Goal: Check status

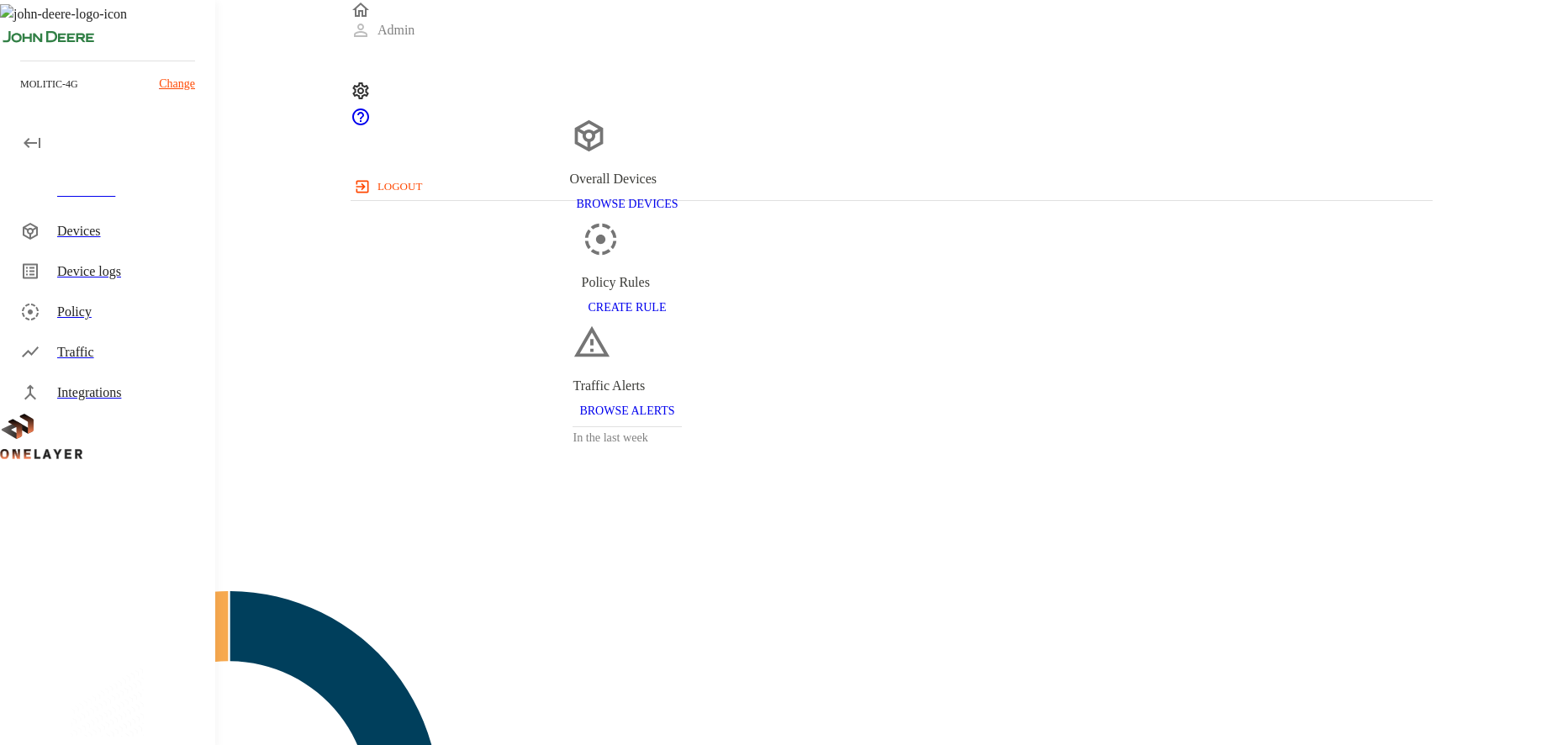
scroll to position [440, 1082]
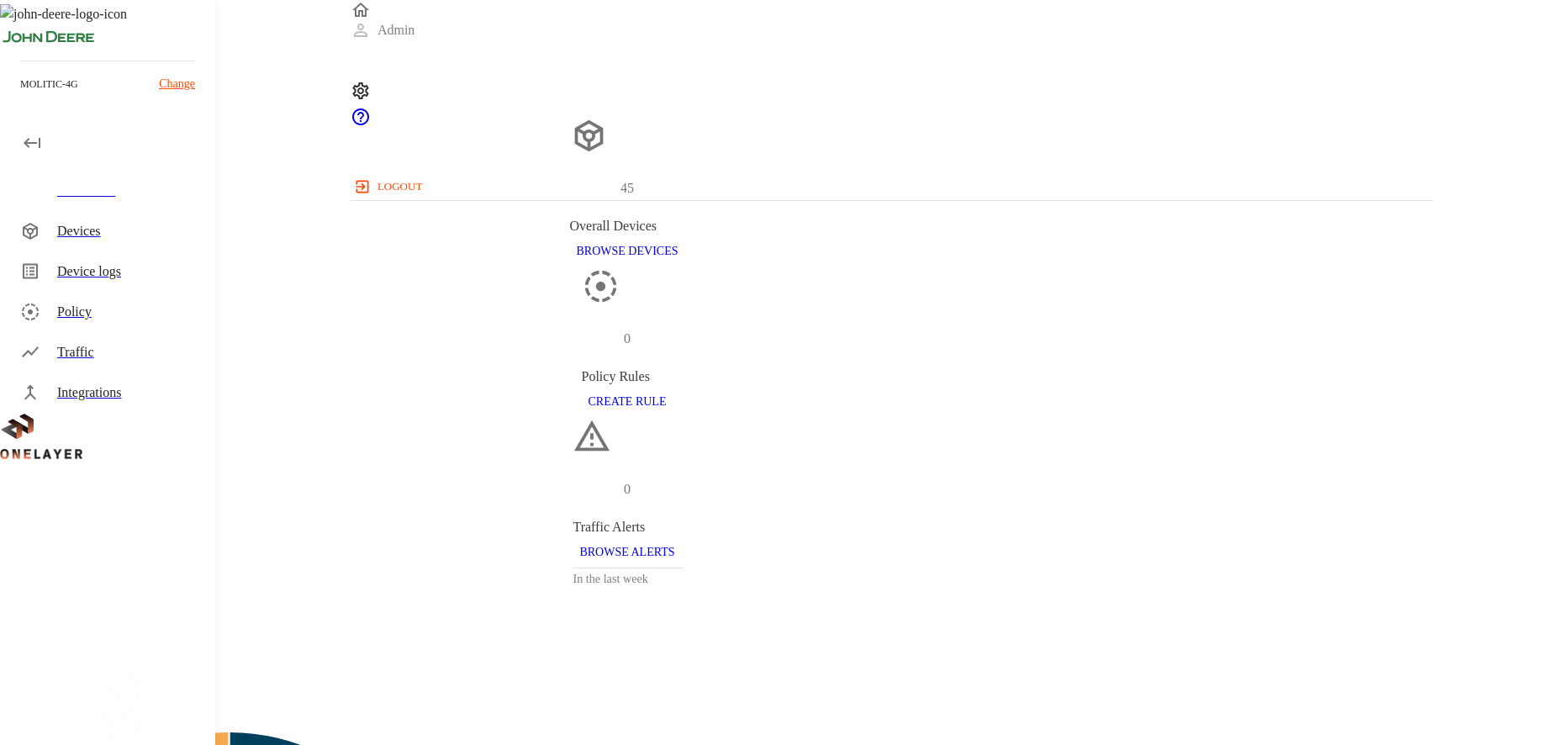
click at [115, 231] on div "Devices" at bounding box center [129, 231] width 145 height 20
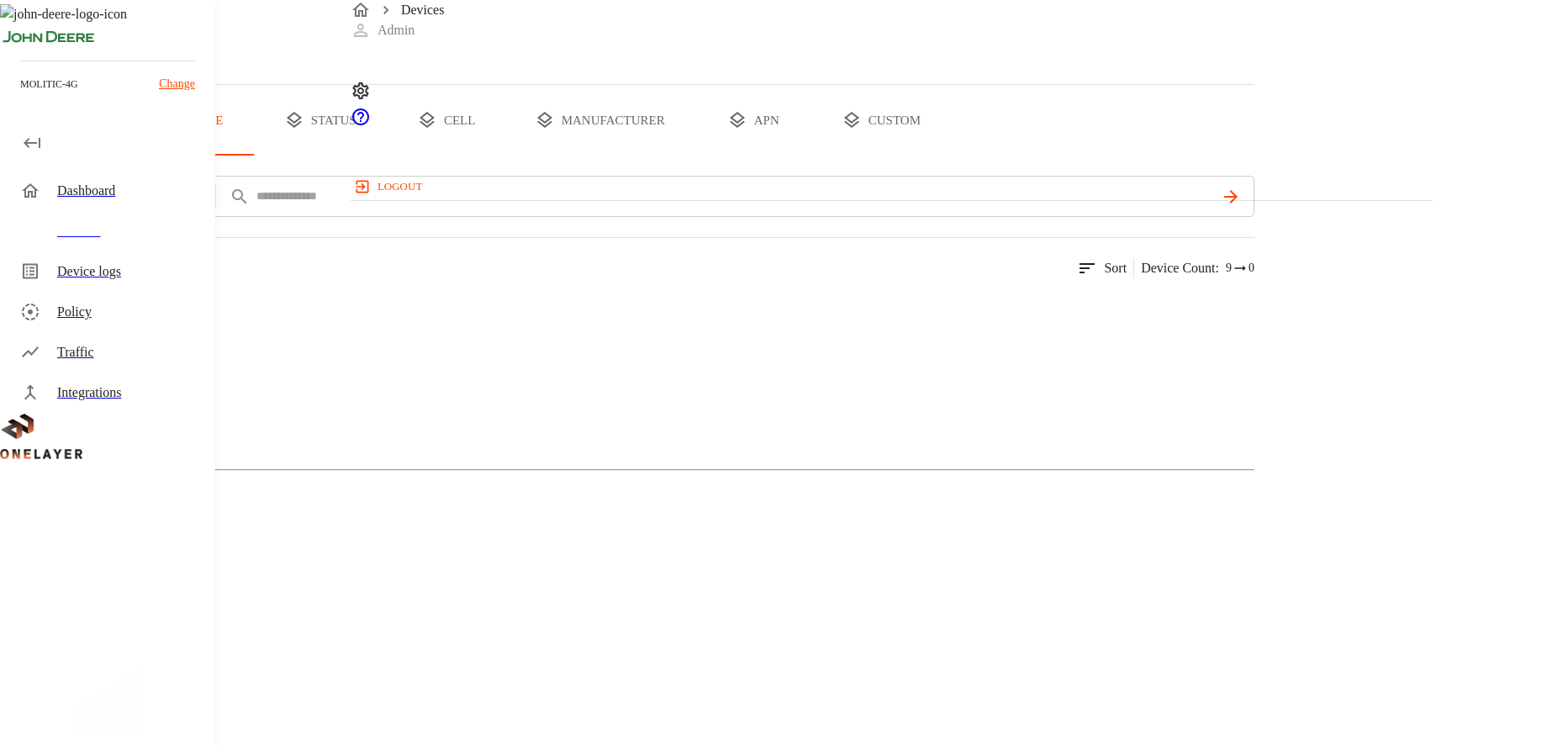
click at [947, 156] on button "custom" at bounding box center [882, 120] width 130 height 71
click at [714, 428] on div at bounding box center [627, 442] width 1255 height 29
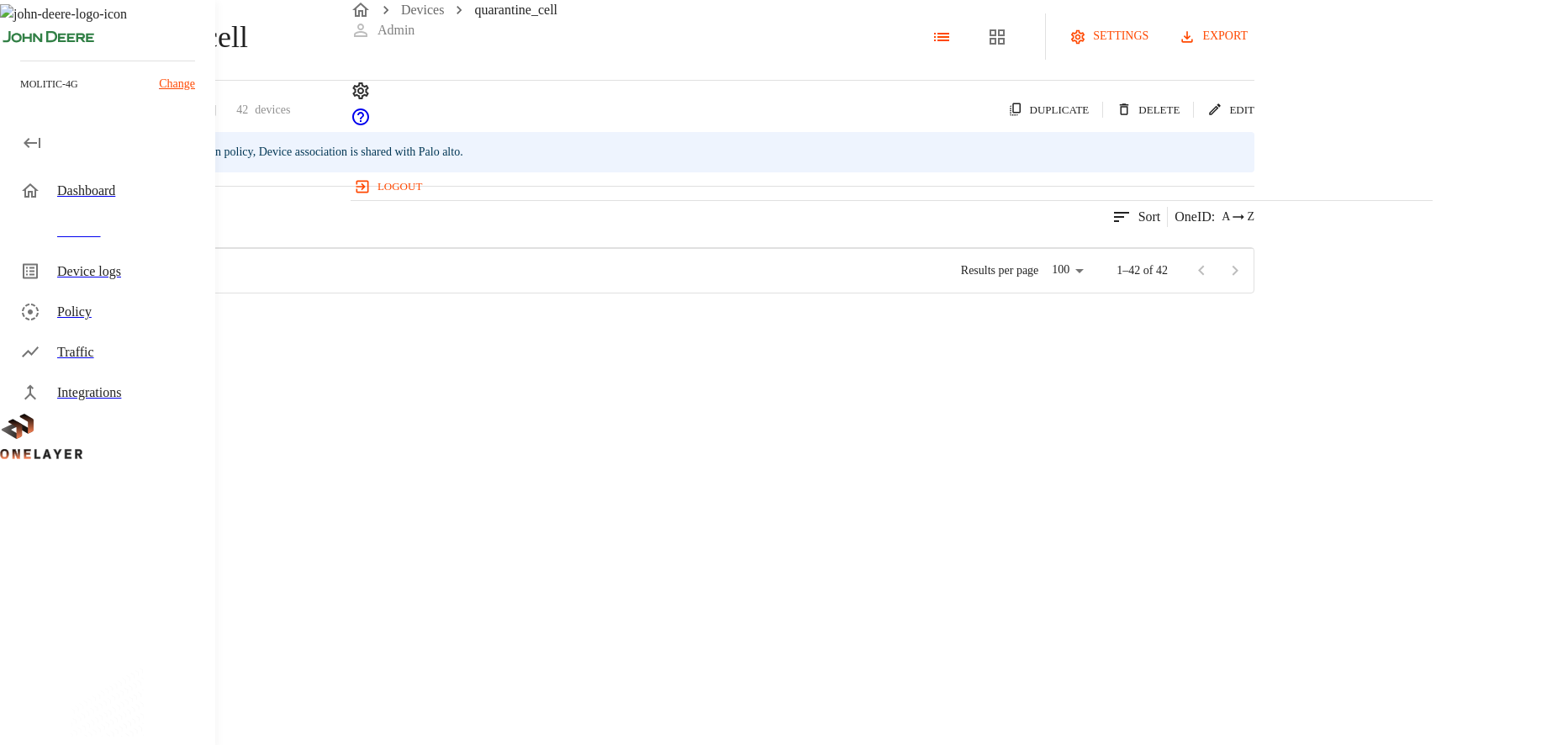
click at [63, 201] on div "Dashboard" at bounding box center [111, 190] width 208 height 40
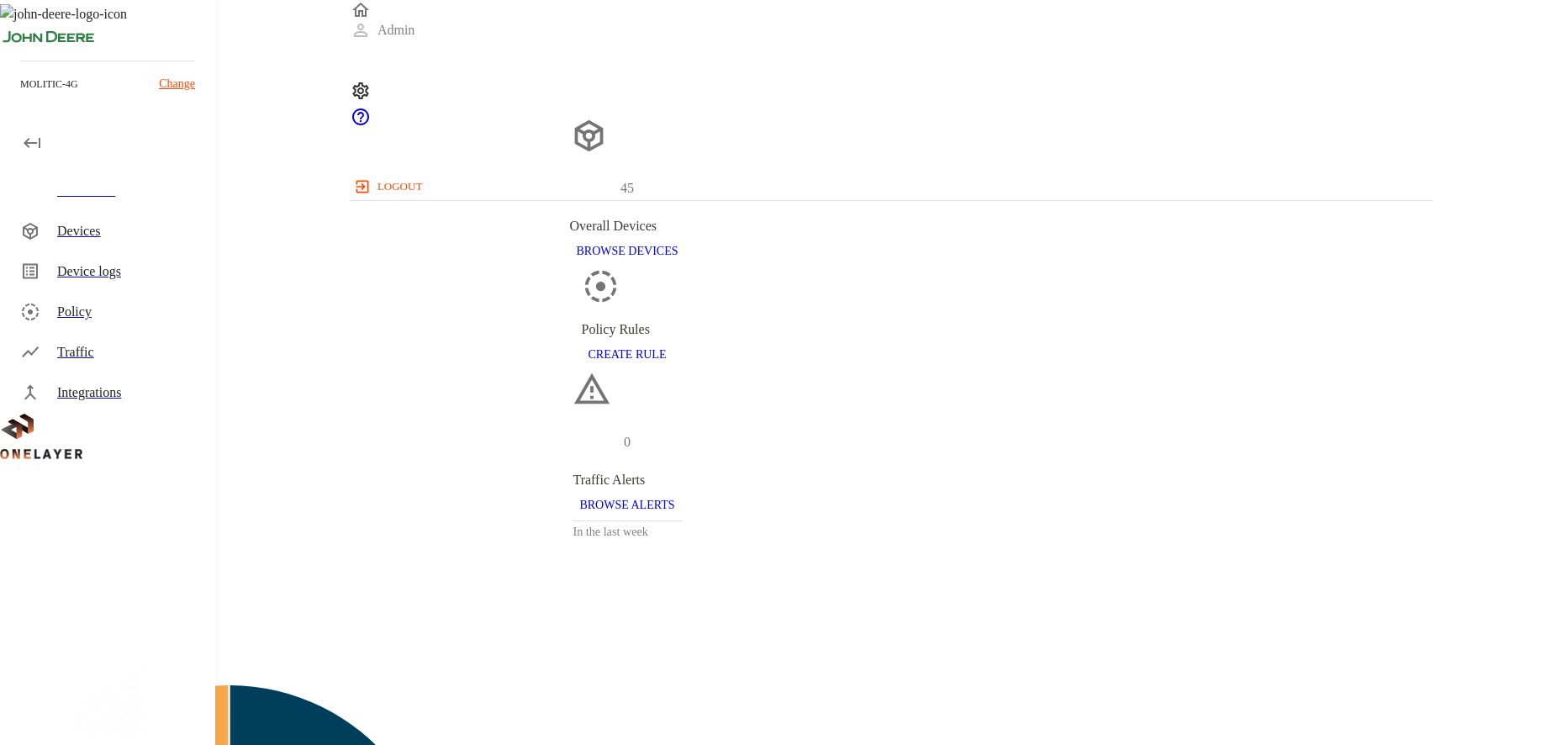
scroll to position [440, 1082]
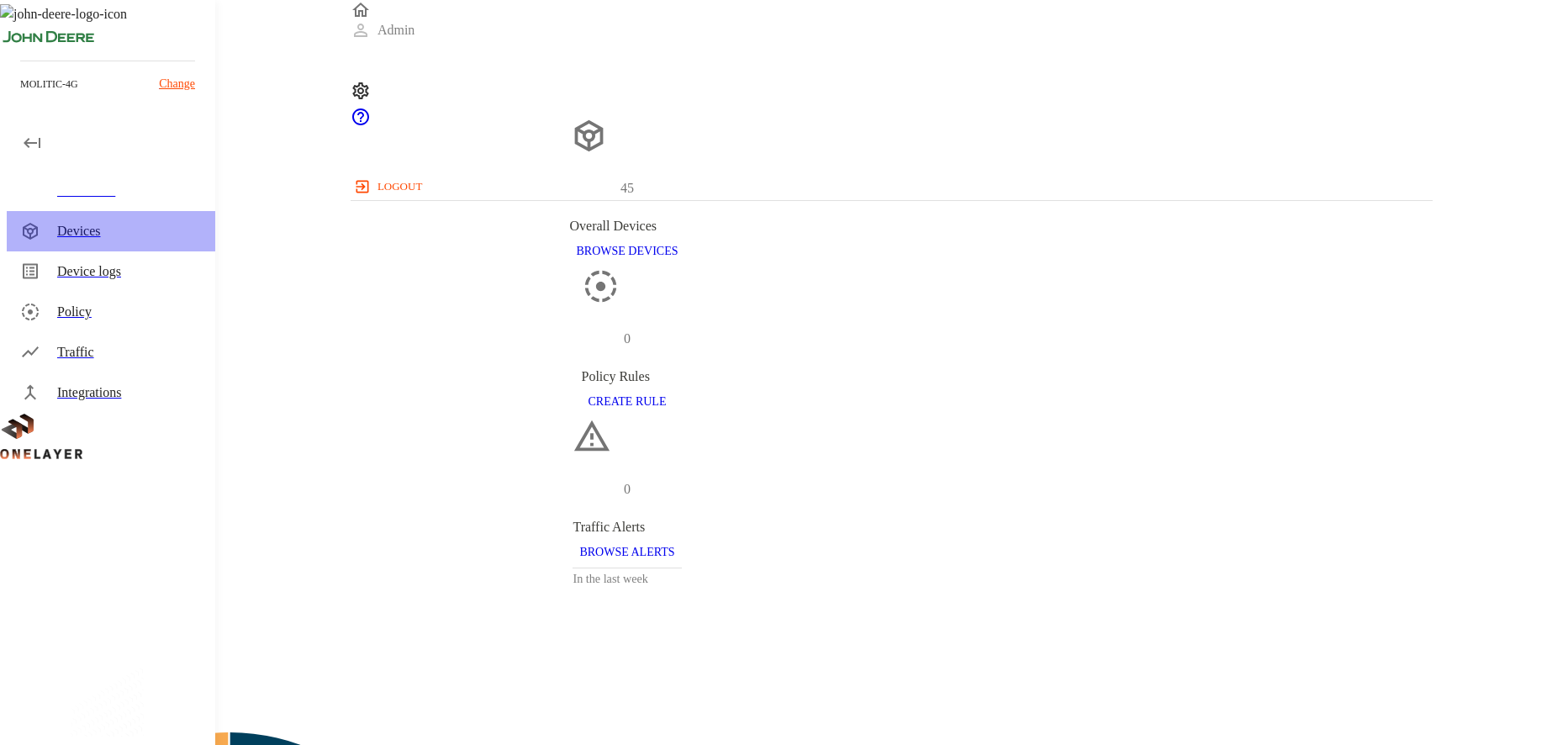
click at [63, 221] on div "Devices" at bounding box center [129, 231] width 145 height 20
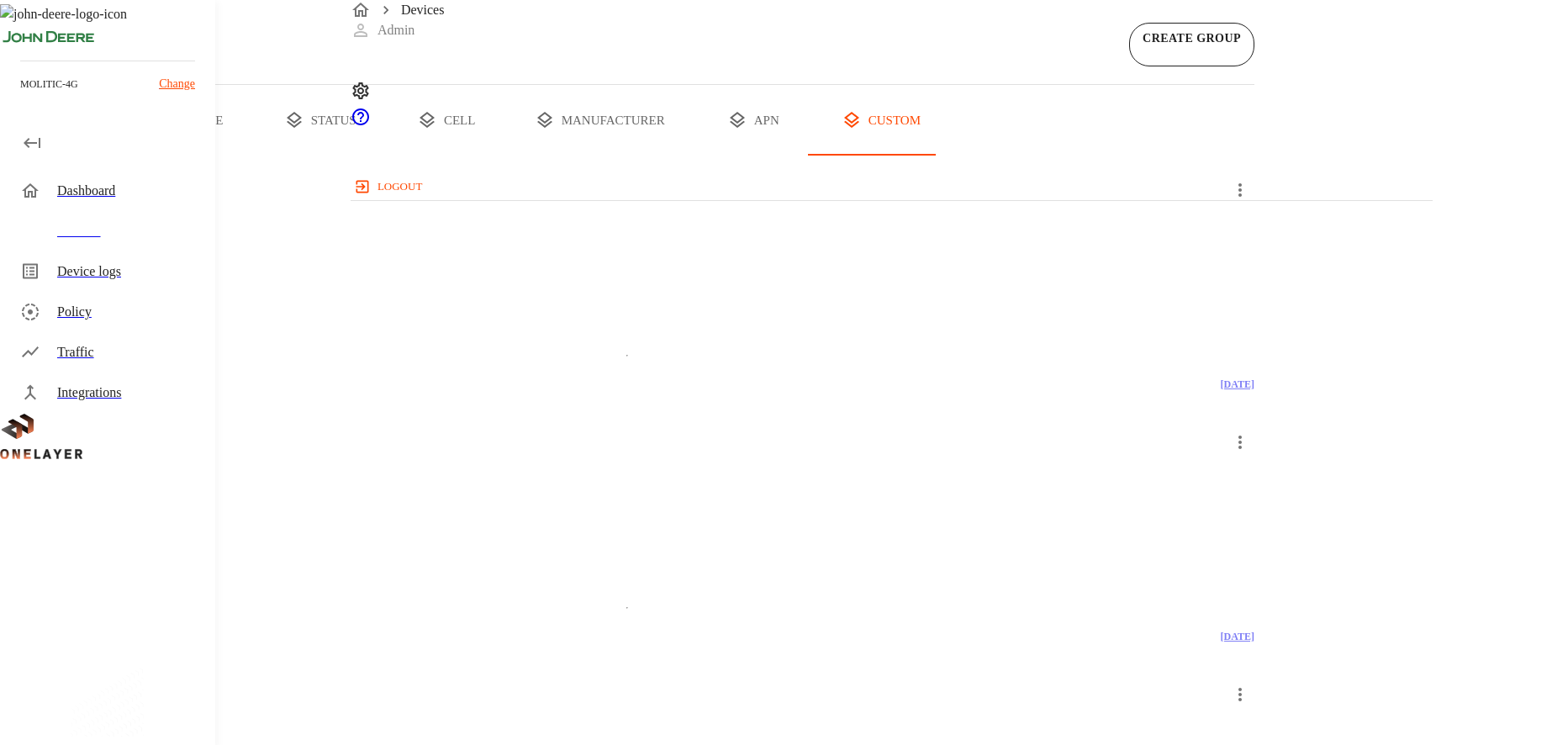
click at [105, 201] on div "Dashboard" at bounding box center [111, 190] width 208 height 40
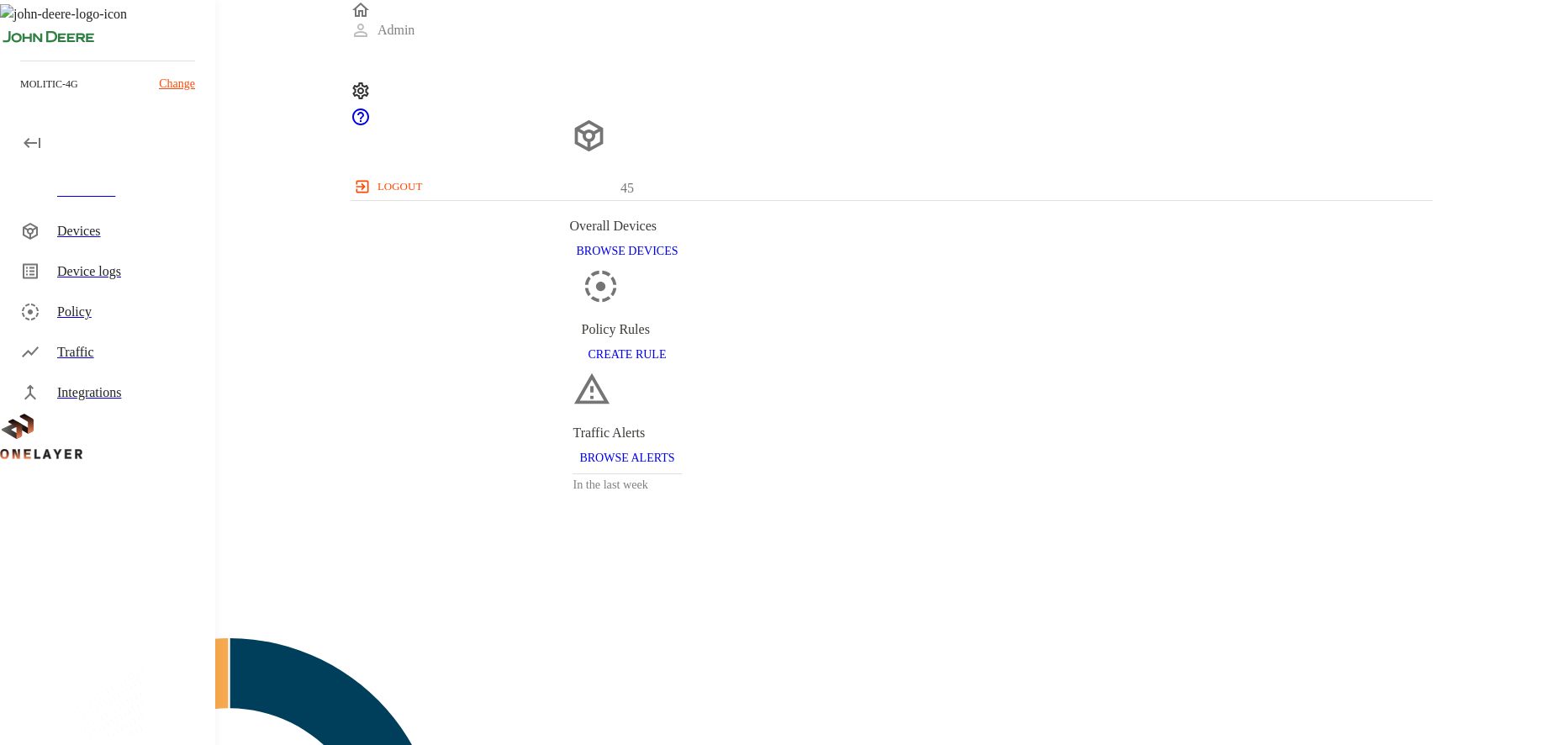
scroll to position [440, 1082]
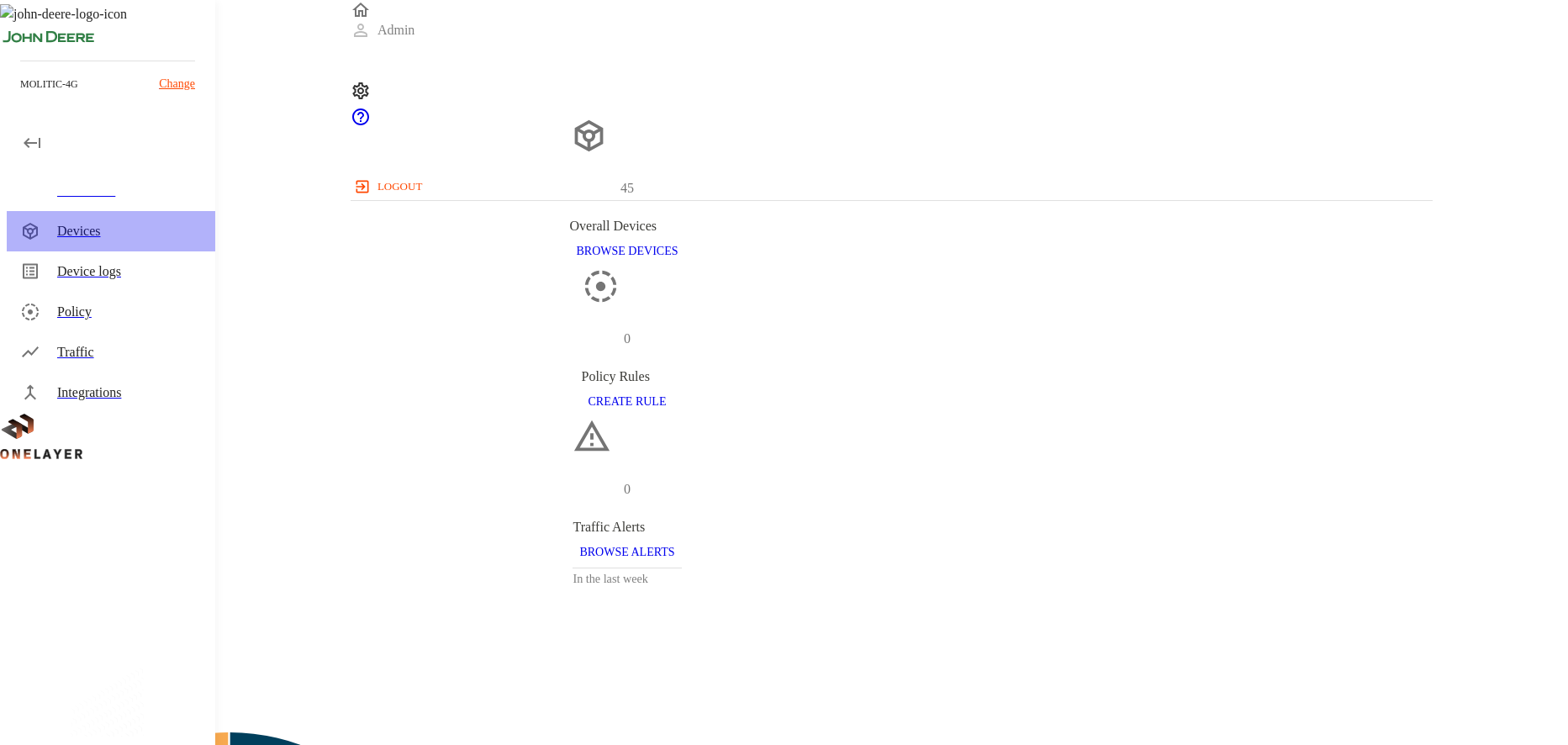
click at [87, 221] on div "Devices" at bounding box center [129, 231] width 145 height 20
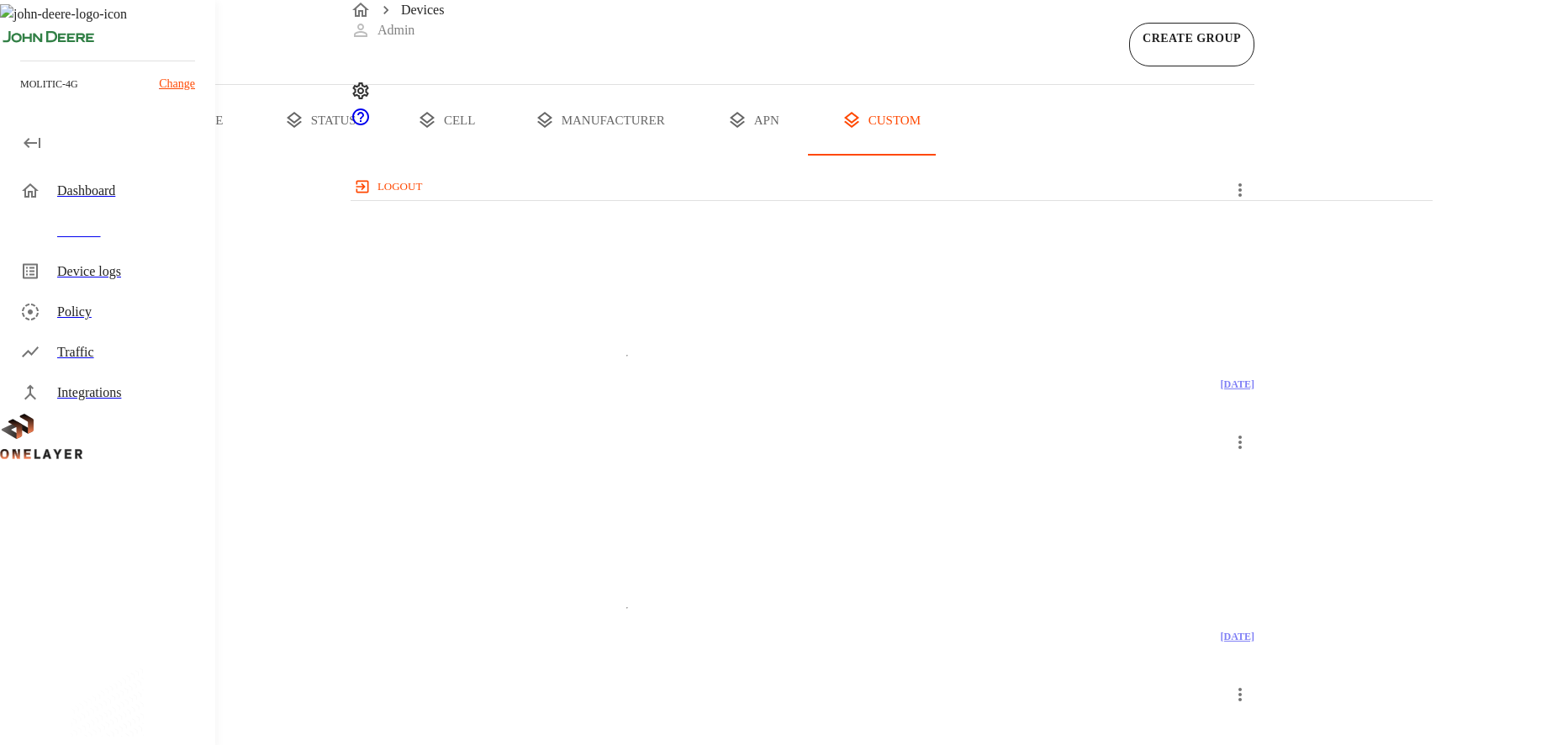
click at [132, 156] on button "all devices" at bounding box center [66, 120] width 132 height 71
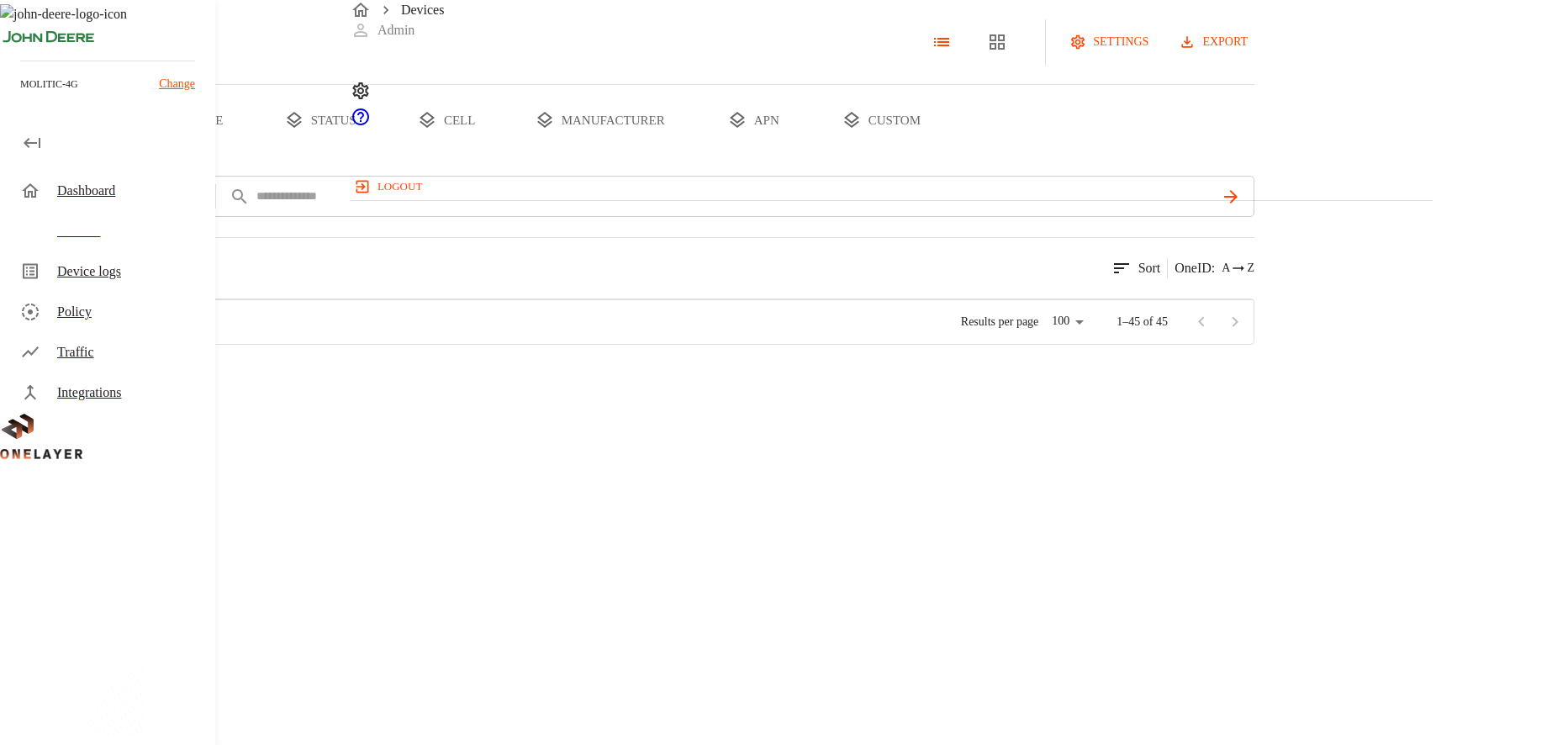
scroll to position [438, 1080]
click at [188, 407] on div at bounding box center [127, 376] width 121 height 61
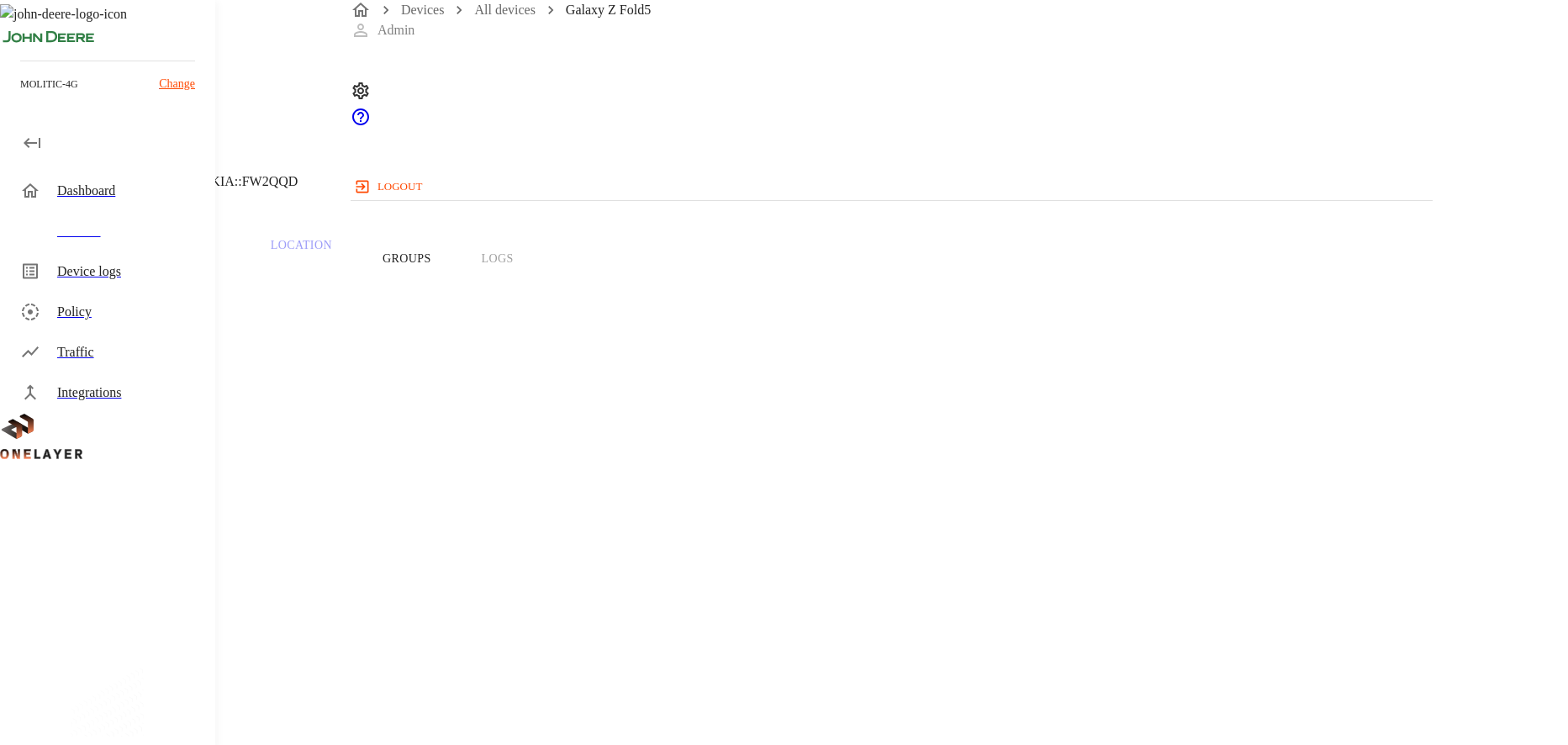
click at [65, 186] on div "Dashboard" at bounding box center [129, 190] width 145 height 20
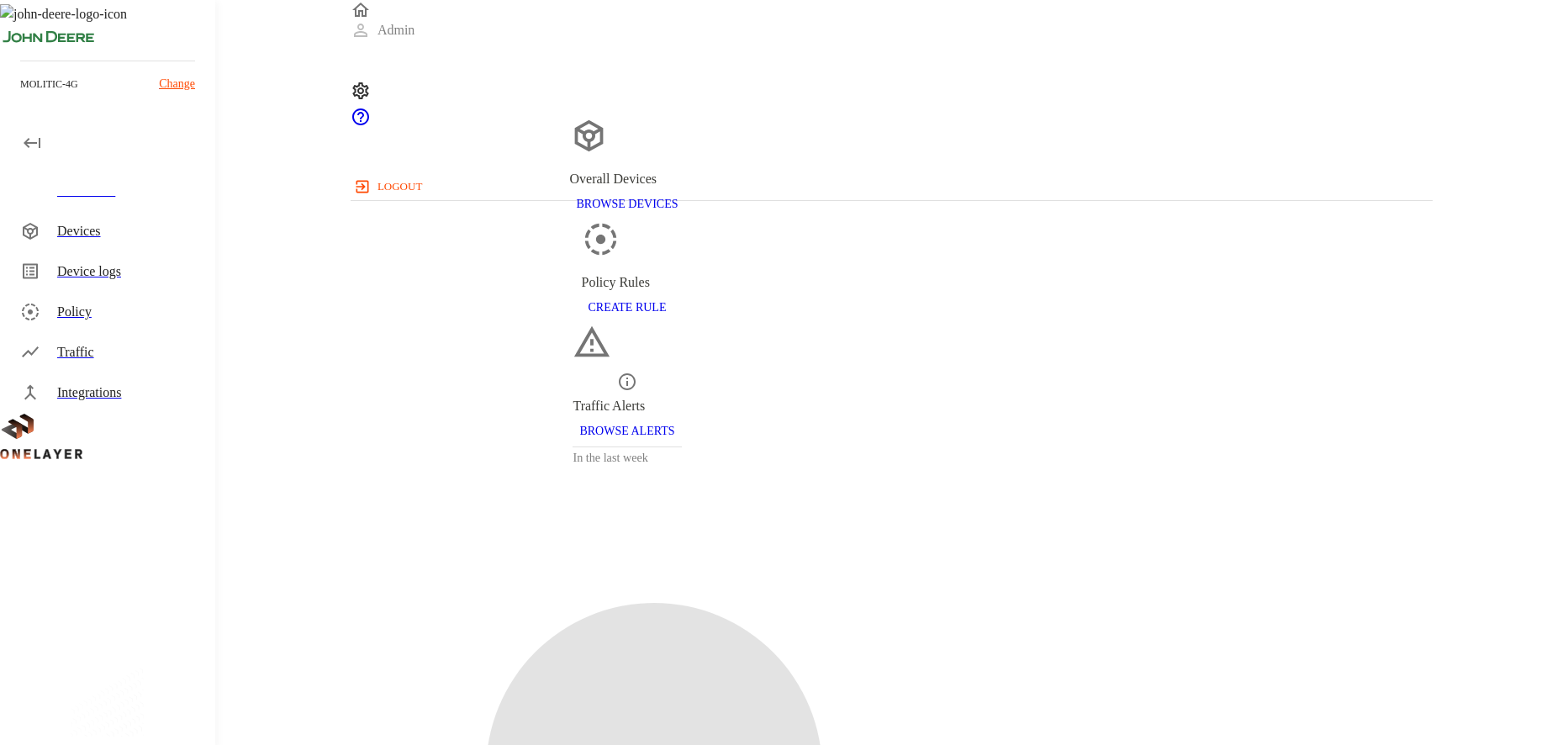
click at [142, 234] on div "Devices" at bounding box center [129, 231] width 145 height 20
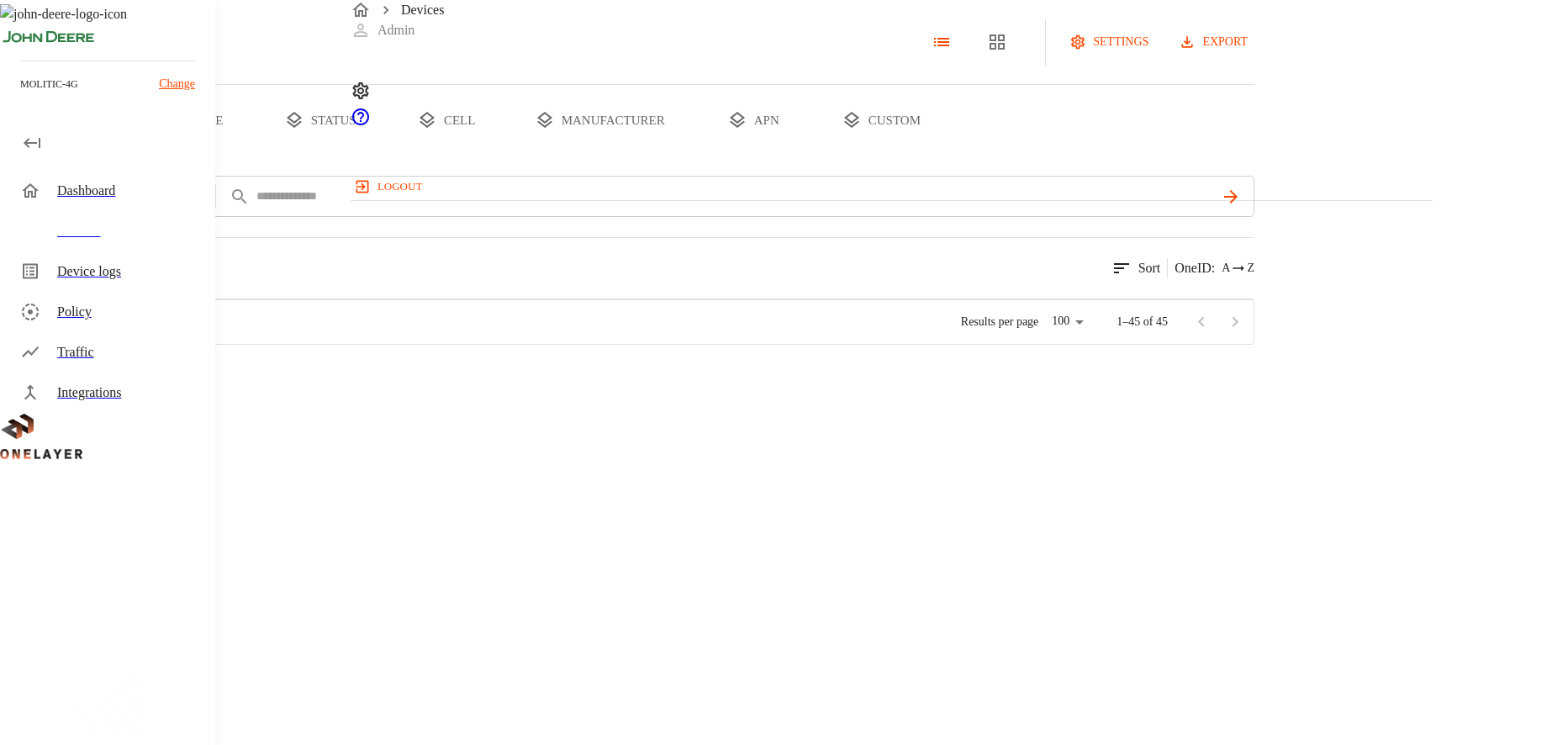
scroll to position [438, 1080]
click at [759, 468] on div "[TECHNICAL_ID]" at bounding box center [683, 437] width 149 height 61
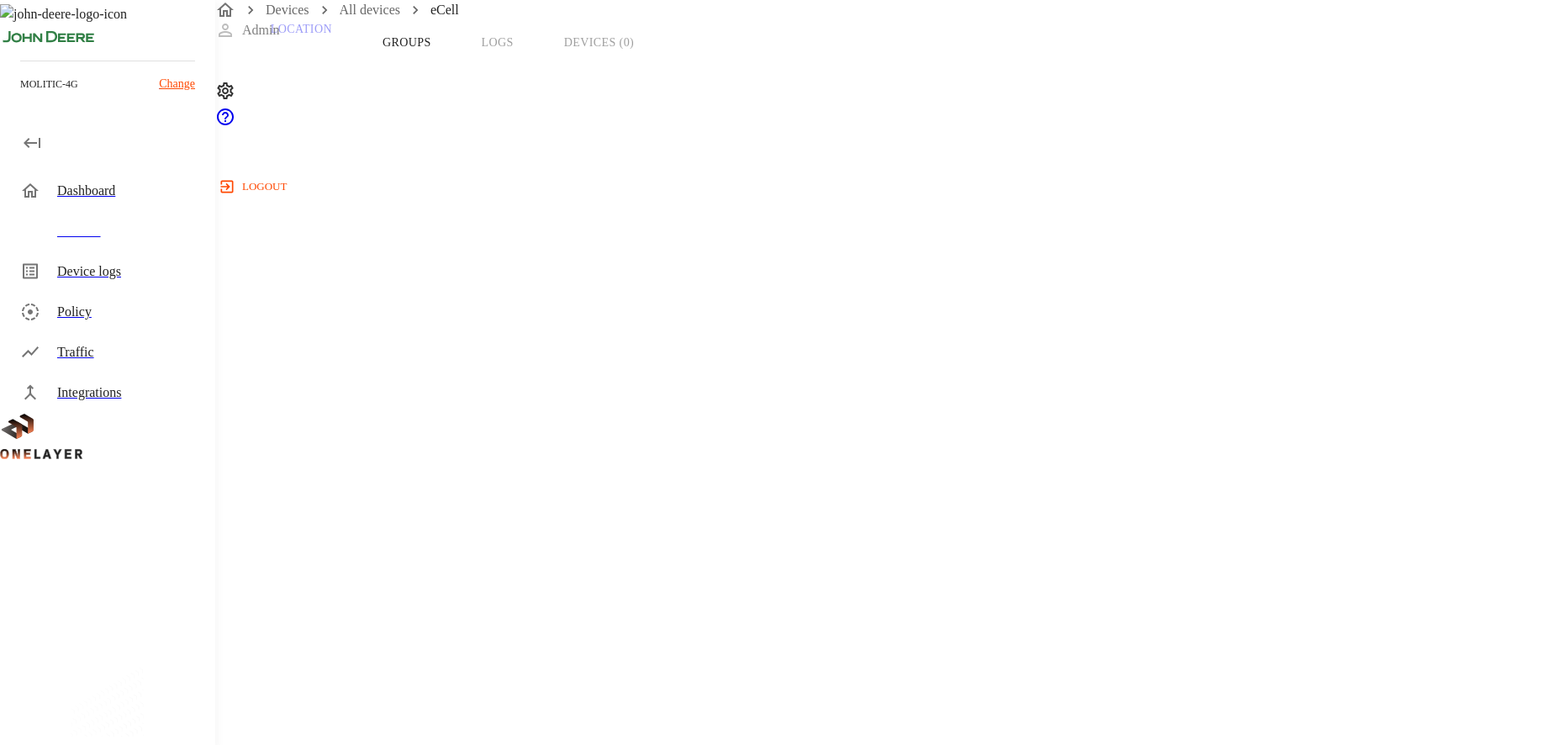
scroll to position [212, 0]
